Goal: Information Seeking & Learning: Understand process/instructions

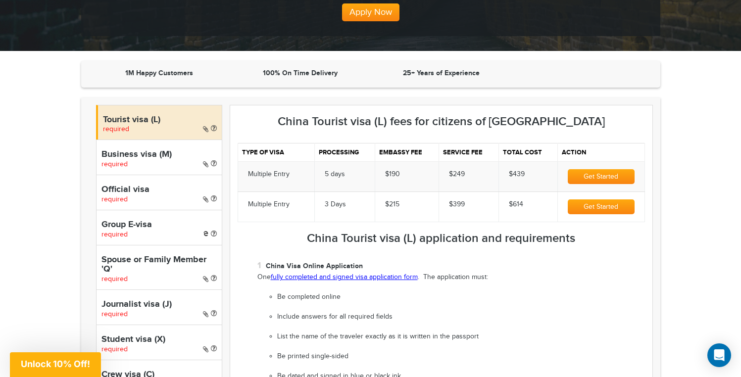
scroll to position [225, 0]
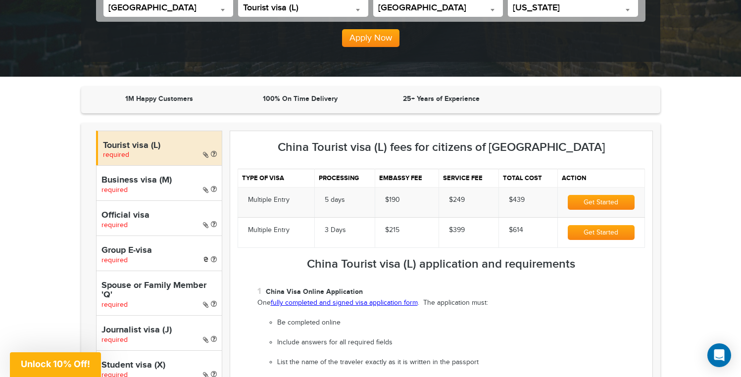
click at [177, 190] on div "Business visa (M) required" at bounding box center [159, 182] width 126 height 35
select select "*****"
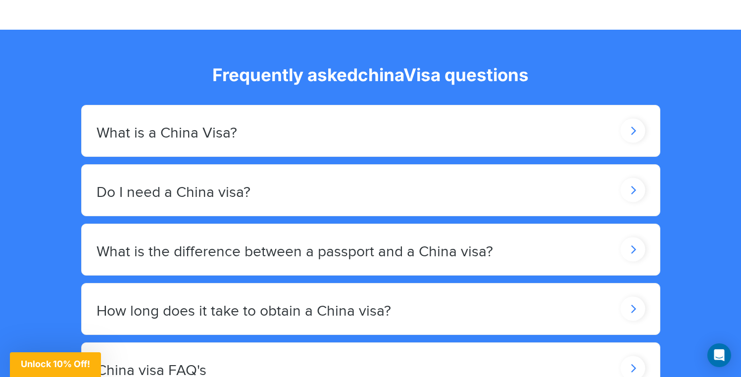
scroll to position [1788, 0]
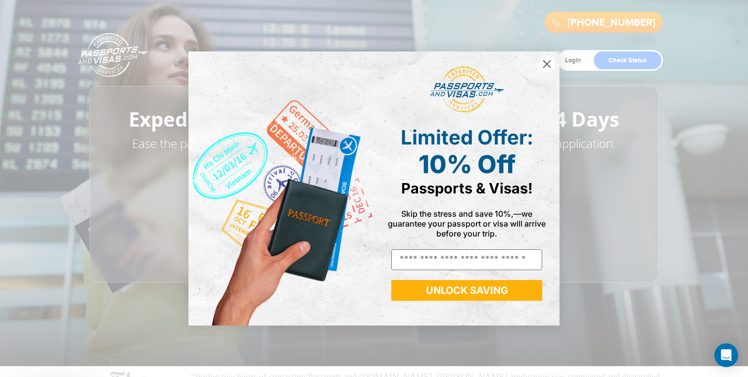
click at [448, 79] on div "Close dialog Limited Offer: 10% Off Passports & Visas! Skip the stress and save…" at bounding box center [374, 188] width 371 height 293
drag, startPoint x: 547, startPoint y: 64, endPoint x: 495, endPoint y: 67, distance: 52.5
click at [547, 63] on icon "Close dialog" at bounding box center [547, 64] width 7 height 7
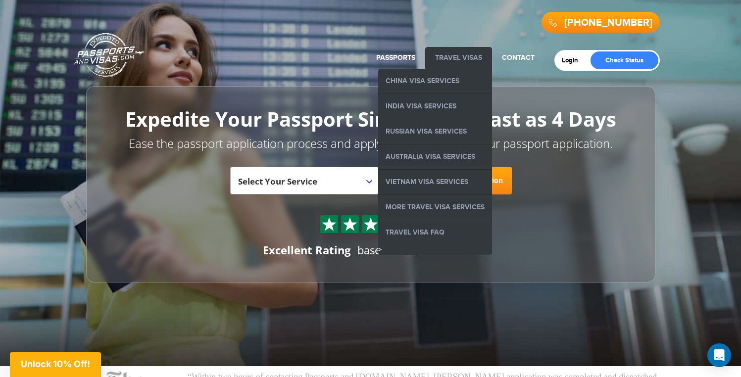
click at [469, 61] on link "Travel Visas" at bounding box center [458, 57] width 47 height 8
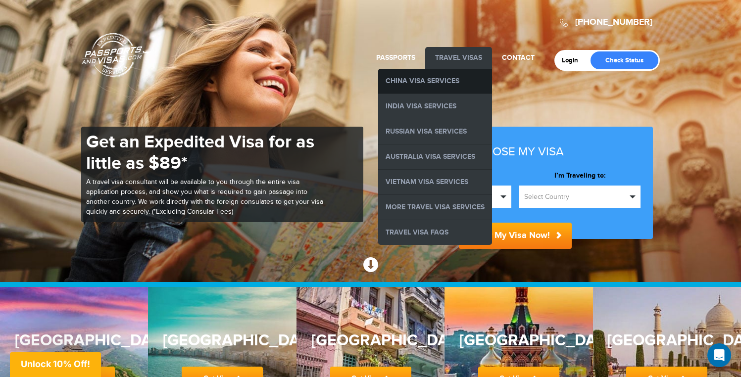
click at [456, 77] on link "China Visa Services" at bounding box center [435, 81] width 114 height 25
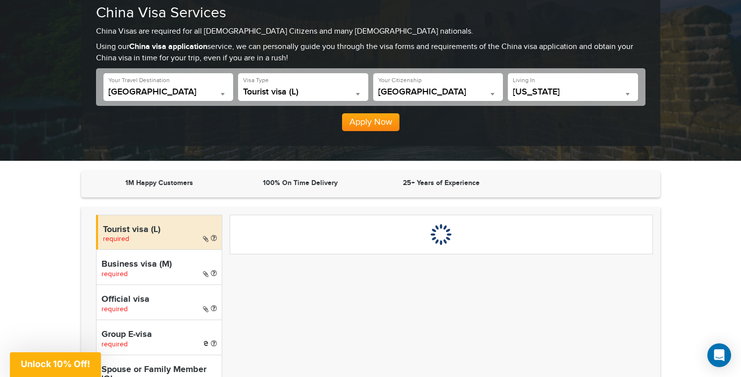
scroll to position [144, 0]
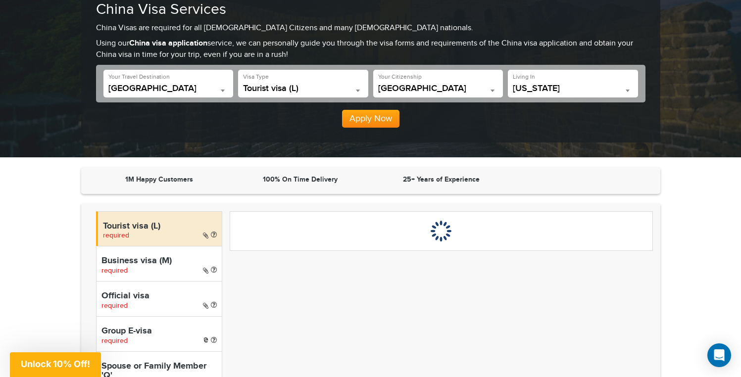
click at [163, 270] on div "Business visa (M) required" at bounding box center [159, 263] width 126 height 35
select select "*****"
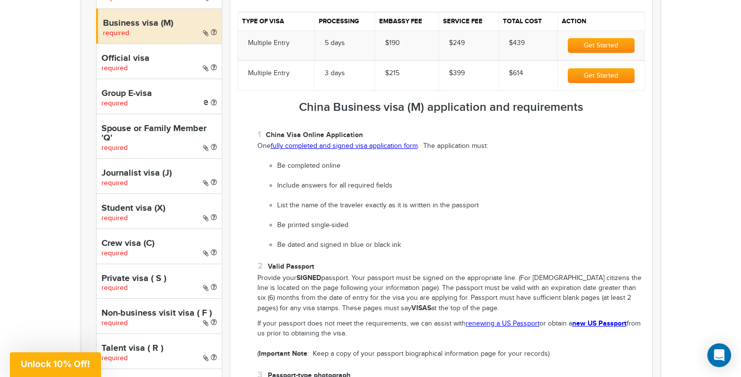
scroll to position [382, 0]
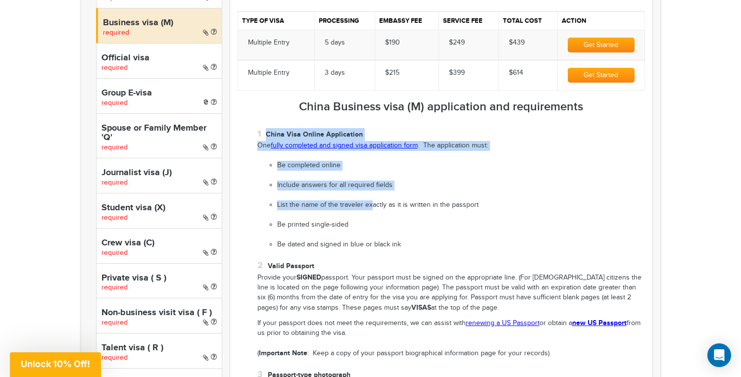
drag, startPoint x: 267, startPoint y: 133, endPoint x: 339, endPoint y: 131, distance: 71.8
click at [367, 194] on li "China Visa Online Application One fully completed and signed visa application f…" at bounding box center [450, 189] width 387 height 122
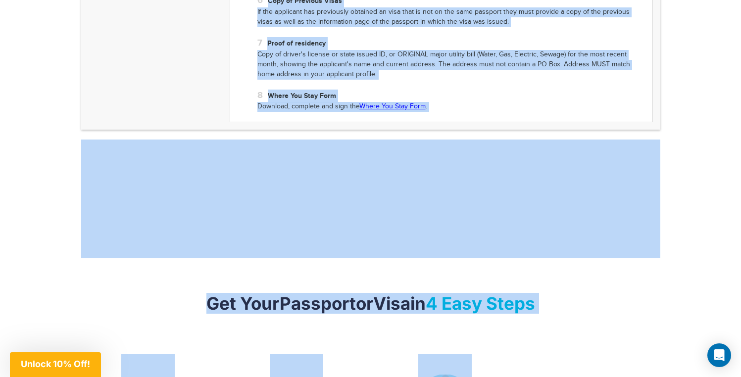
scroll to position [1294, 0]
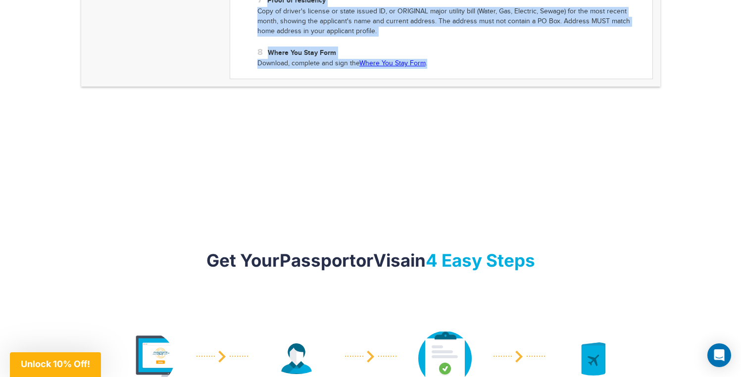
drag, startPoint x: 300, startPoint y: 106, endPoint x: 470, endPoint y: 82, distance: 172.0
copy div "China Business visa (M) application and requirements China Visa Online Applicat…"
